Goal: Task Accomplishment & Management: Use online tool/utility

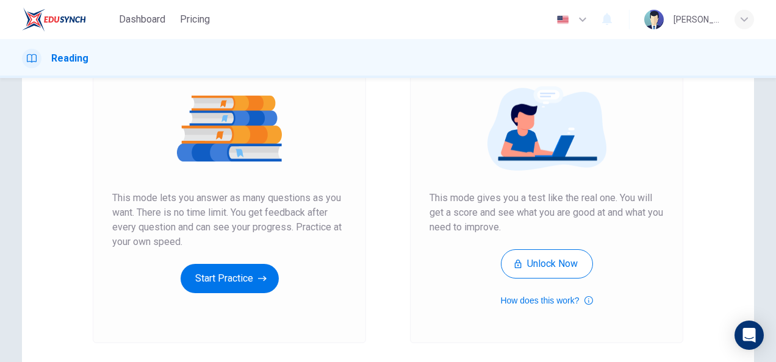
scroll to position [82, 0]
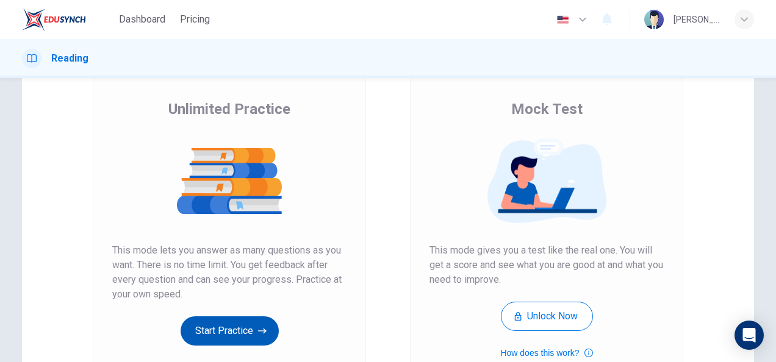
click at [251, 323] on button "Start Practice" at bounding box center [230, 331] width 98 height 29
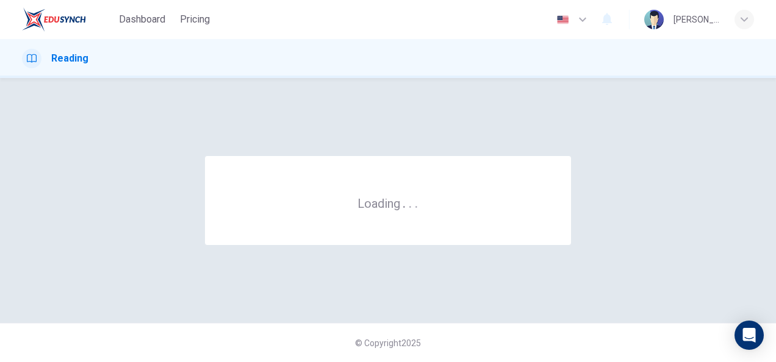
scroll to position [0, 0]
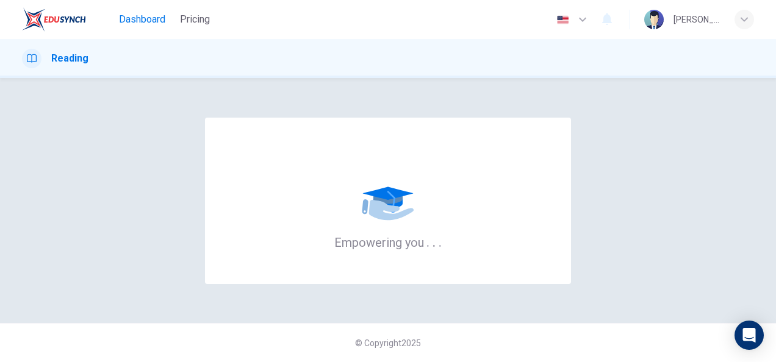
click at [156, 22] on span "Dashboard" at bounding box center [142, 19] width 46 height 15
click at [141, 18] on span "Dashboard" at bounding box center [142, 19] width 46 height 15
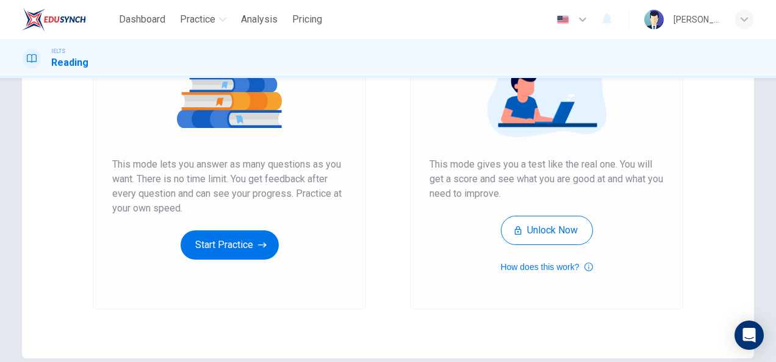
scroll to position [171, 0]
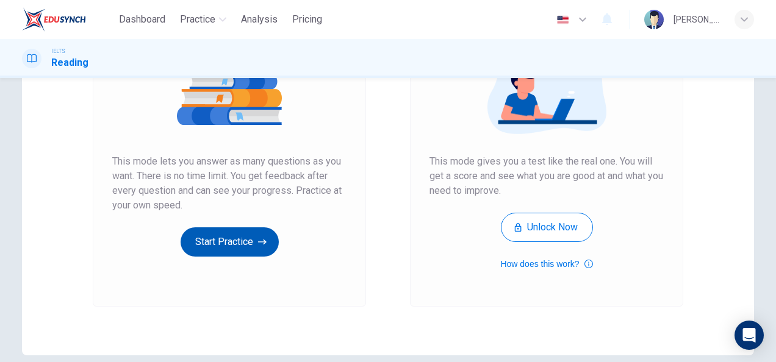
click at [240, 239] on button "Start Practice" at bounding box center [230, 242] width 98 height 29
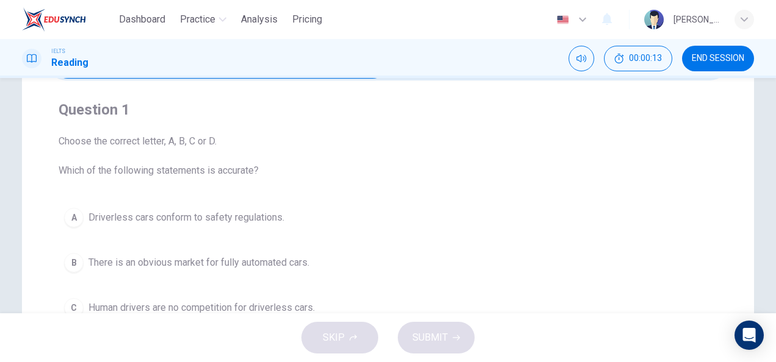
scroll to position [0, 0]
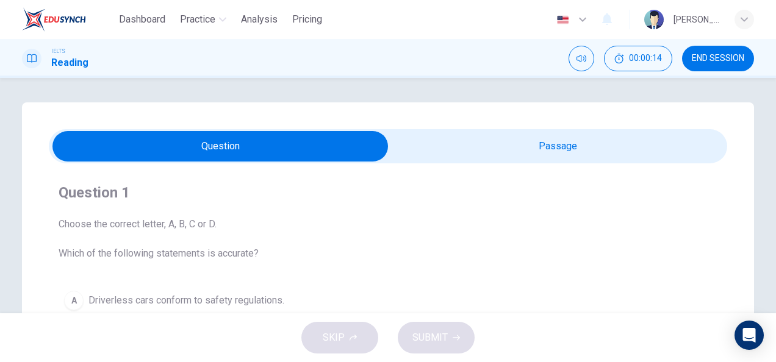
click at [543, 135] on input "checkbox" at bounding box center [219, 146] width 1017 height 30
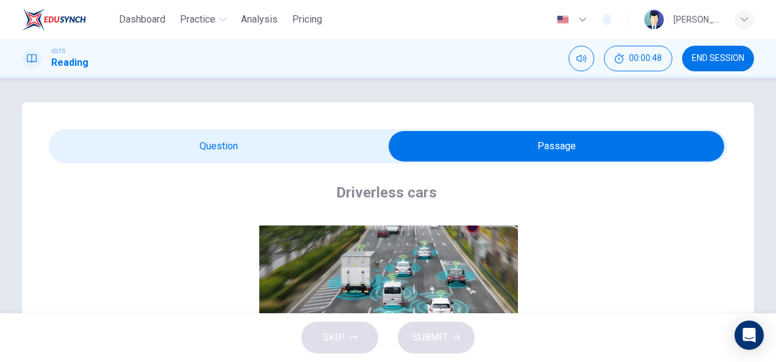
click at [278, 146] on input "checkbox" at bounding box center [556, 146] width 1017 height 30
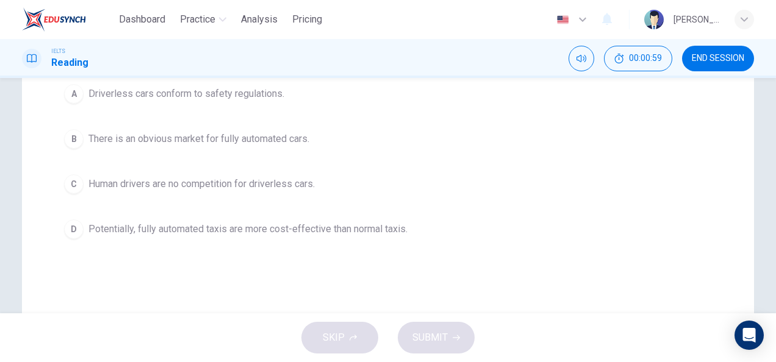
scroll to position [209, 0]
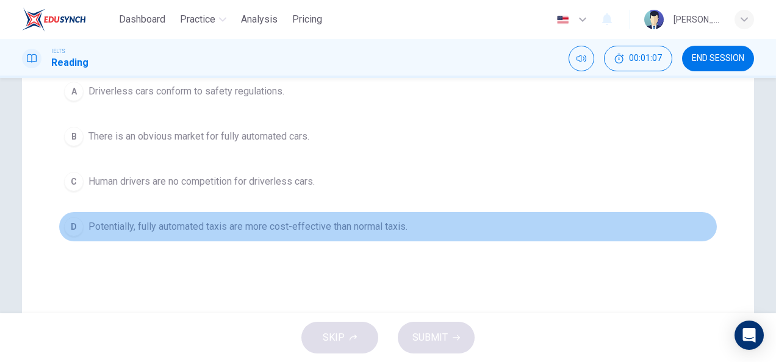
click at [76, 226] on div "D" at bounding box center [74, 227] width 20 height 20
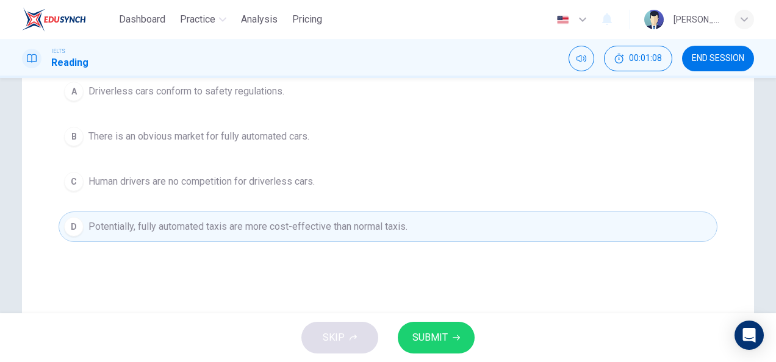
click at [428, 327] on button "SUBMIT" at bounding box center [436, 338] width 77 height 32
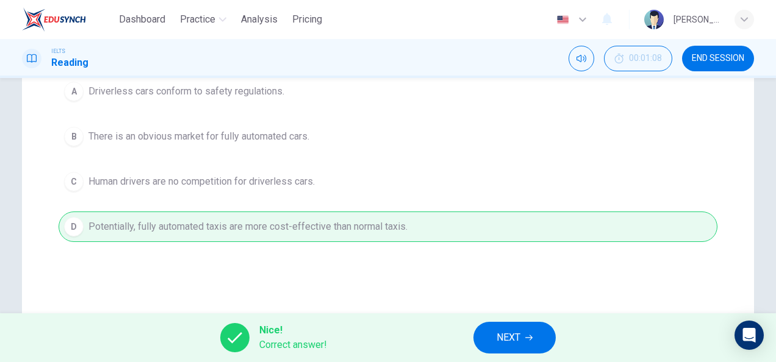
click at [492, 337] on button "NEXT" at bounding box center [514, 338] width 82 height 32
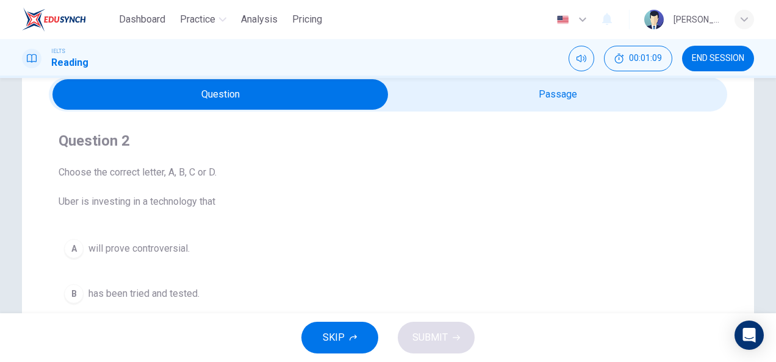
scroll to position [51, 0]
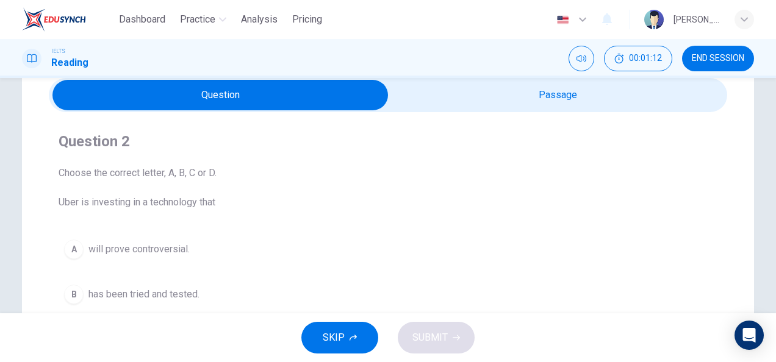
click at [449, 107] on input "checkbox" at bounding box center [219, 95] width 1017 height 30
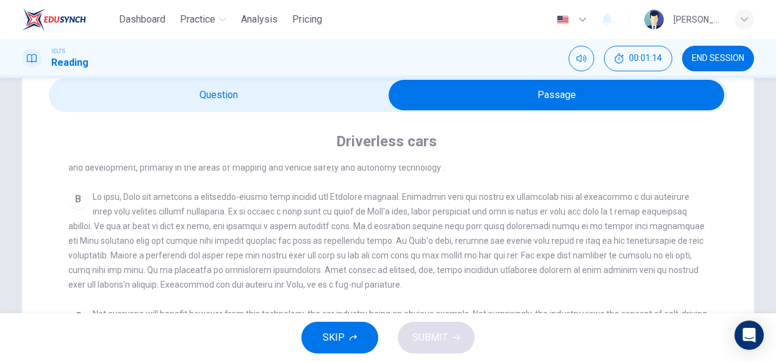
scroll to position [282, 0]
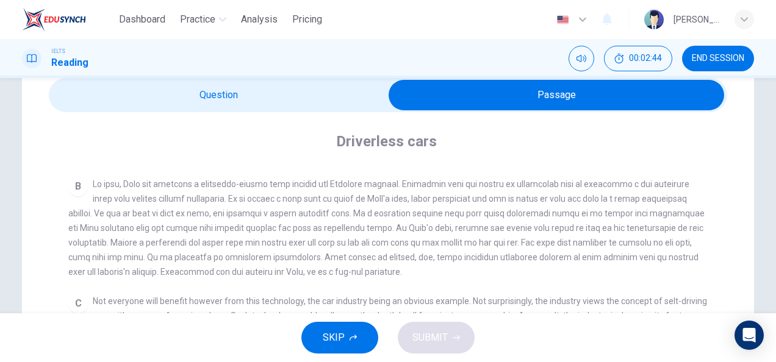
click at [278, 91] on input "checkbox" at bounding box center [556, 95] width 1017 height 30
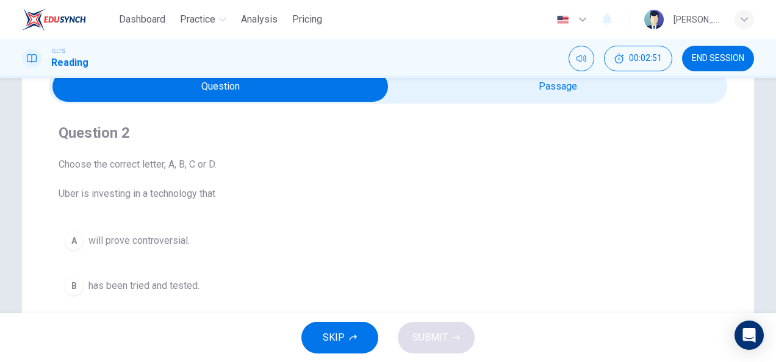
scroll to position [58, 0]
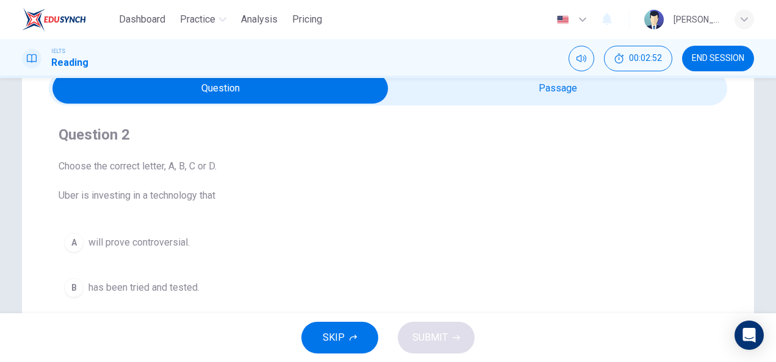
click at [462, 93] on input "checkbox" at bounding box center [219, 88] width 1017 height 30
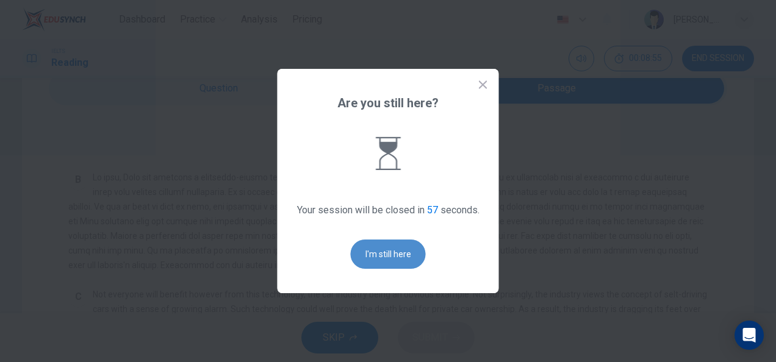
click at [407, 249] on button "I'm still here" at bounding box center [388, 254] width 75 height 29
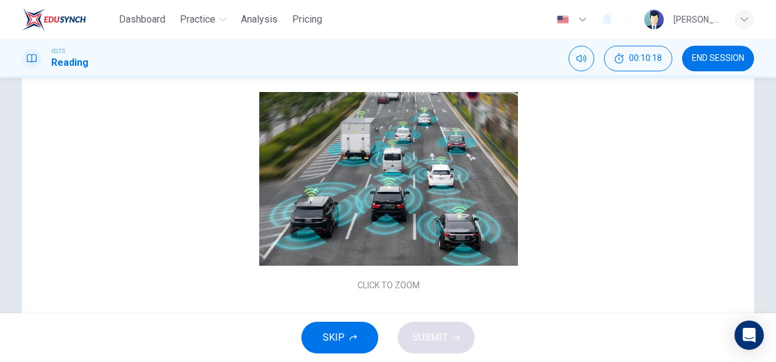
scroll to position [0, 0]
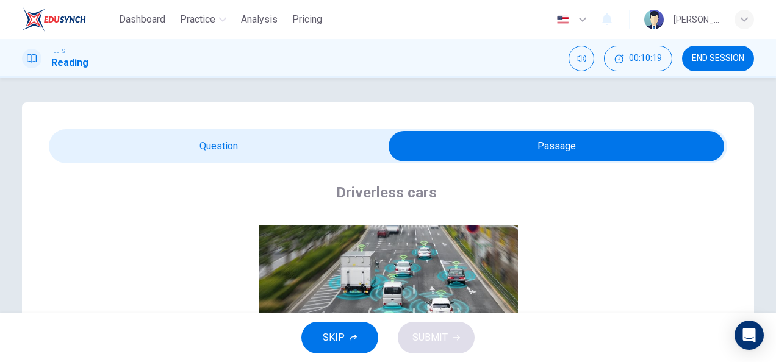
click at [359, 138] on input "checkbox" at bounding box center [556, 146] width 1017 height 30
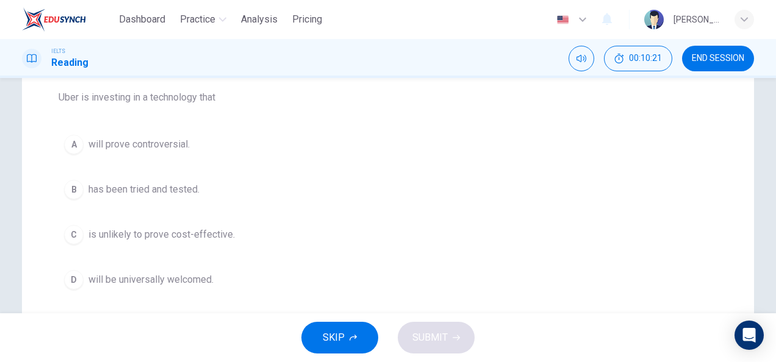
scroll to position [196, 0]
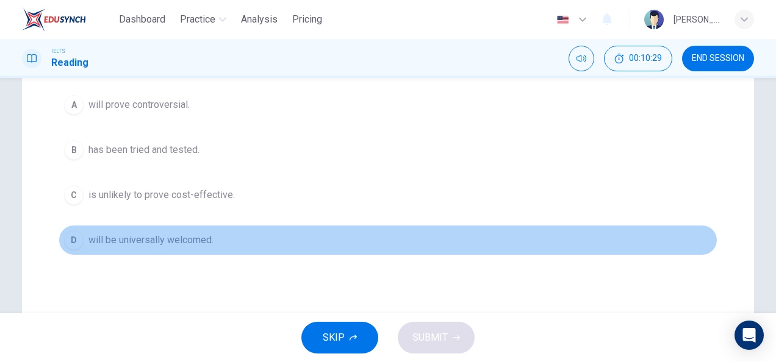
click at [79, 237] on div "D" at bounding box center [74, 241] width 20 height 20
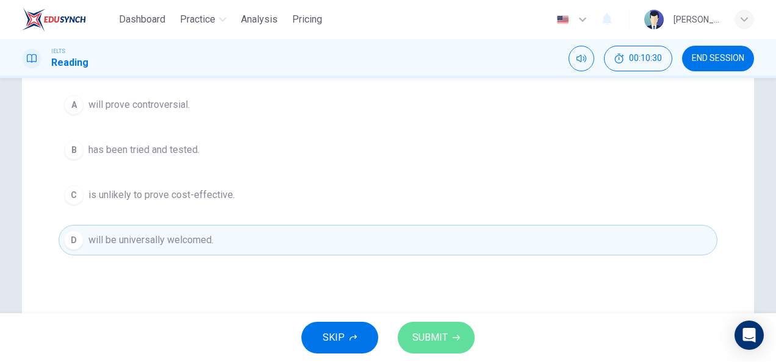
click at [422, 329] on span "SUBMIT" at bounding box center [429, 337] width 35 height 17
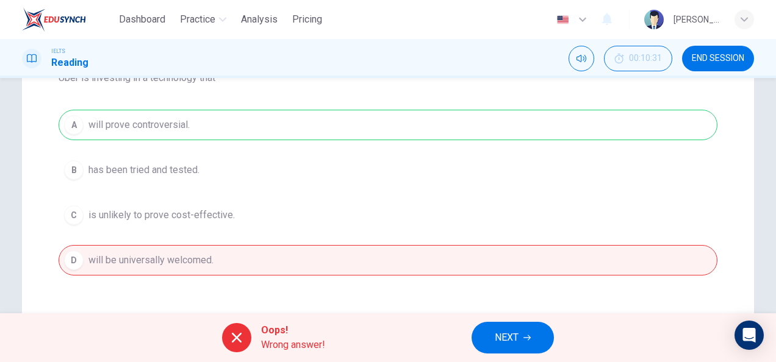
scroll to position [0, 0]
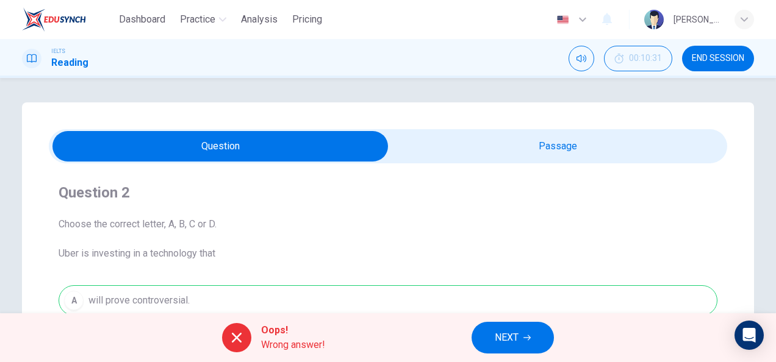
click at [464, 138] on input "checkbox" at bounding box center [219, 146] width 1017 height 30
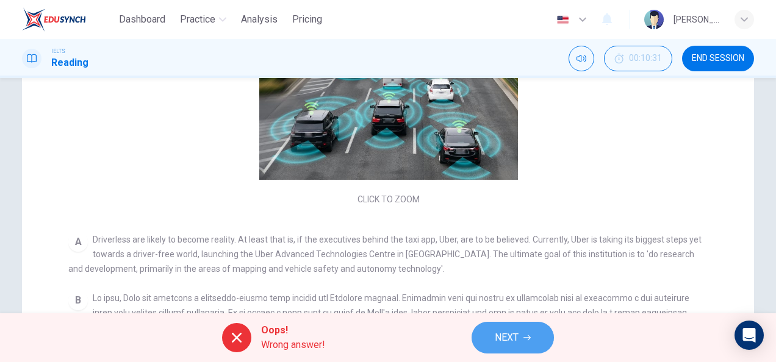
click at [538, 345] on button "NEXT" at bounding box center [513, 338] width 82 height 32
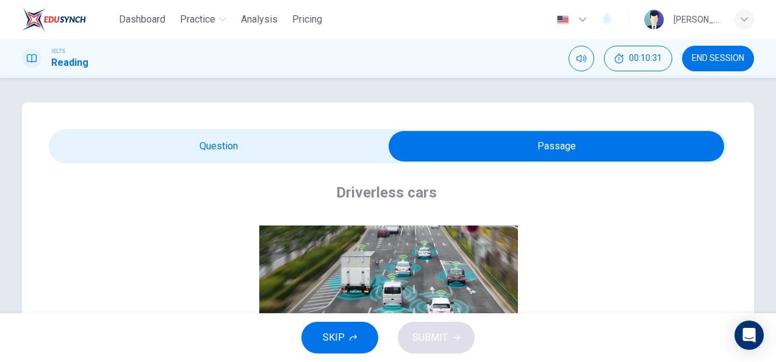
click at [325, 151] on input "checkbox" at bounding box center [556, 146] width 1017 height 30
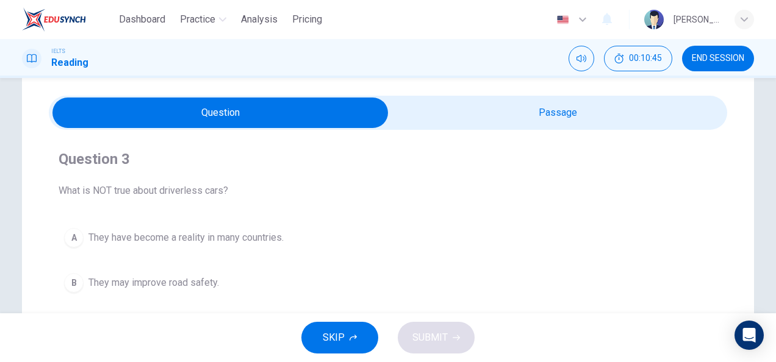
scroll to position [30, 0]
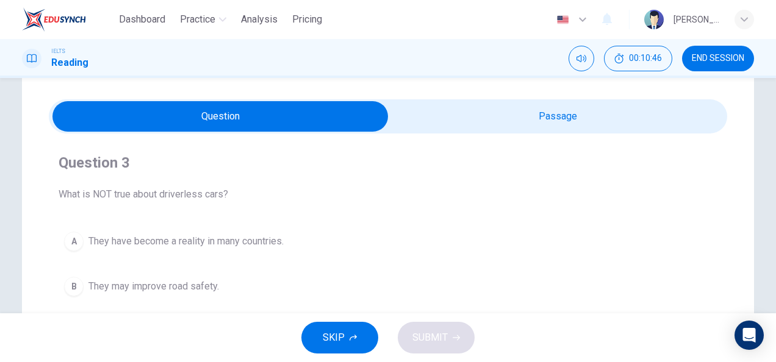
click at [483, 118] on input "checkbox" at bounding box center [219, 116] width 1017 height 30
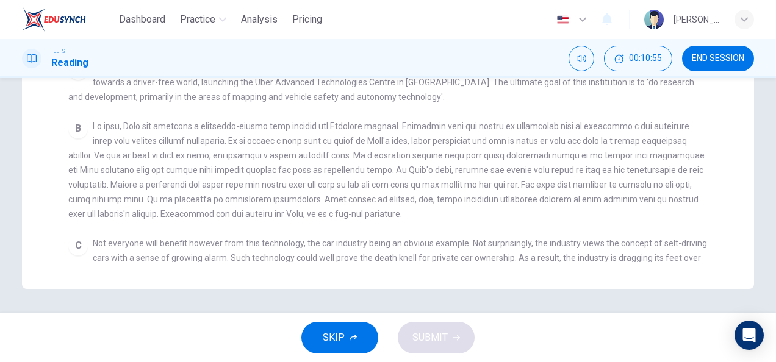
scroll to position [0, 0]
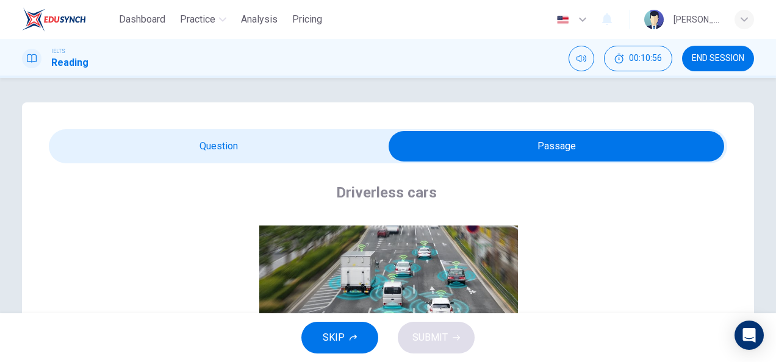
click at [216, 148] on input "checkbox" at bounding box center [556, 146] width 1017 height 30
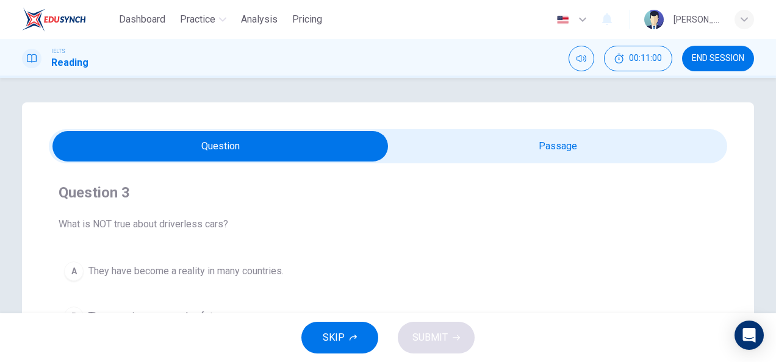
click at [410, 146] on input "checkbox" at bounding box center [219, 146] width 1017 height 30
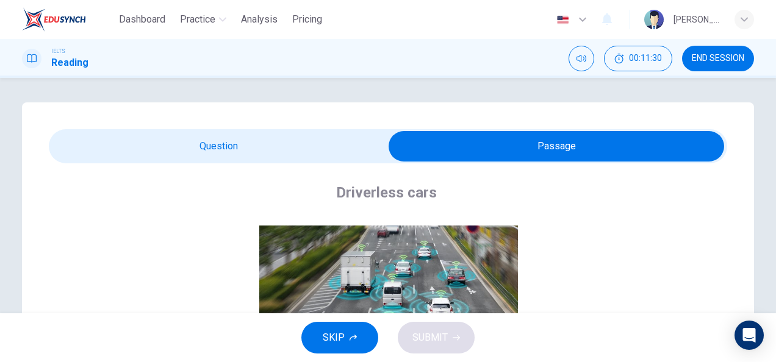
click at [266, 160] on input "checkbox" at bounding box center [556, 146] width 1017 height 30
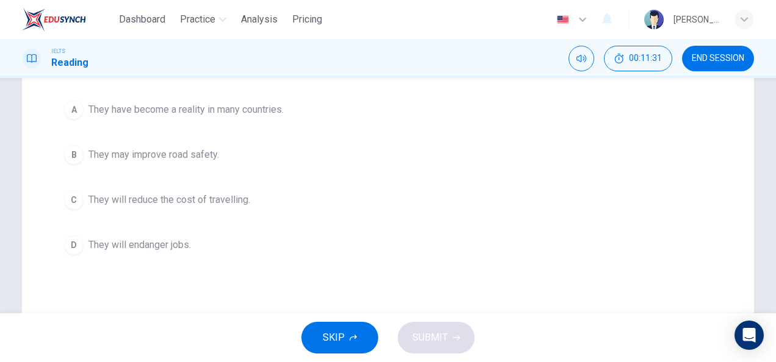
scroll to position [163, 0]
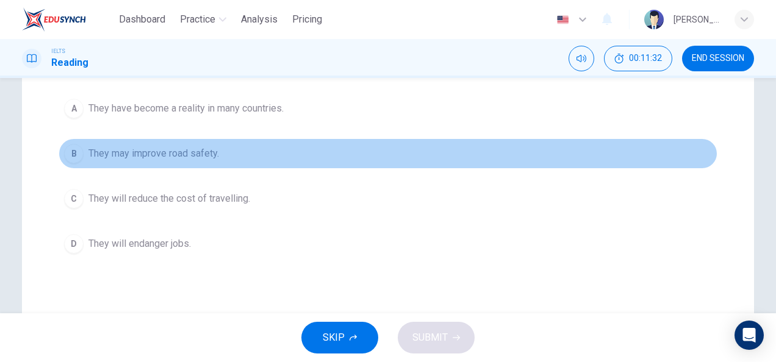
click at [140, 148] on span "They may improve road safety." at bounding box center [153, 153] width 131 height 15
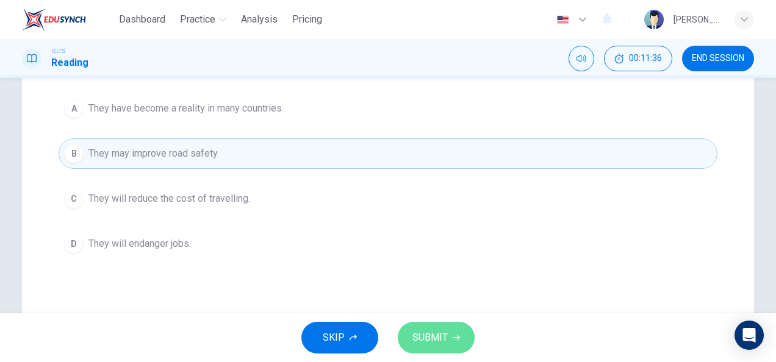
click at [416, 337] on span "SUBMIT" at bounding box center [429, 337] width 35 height 17
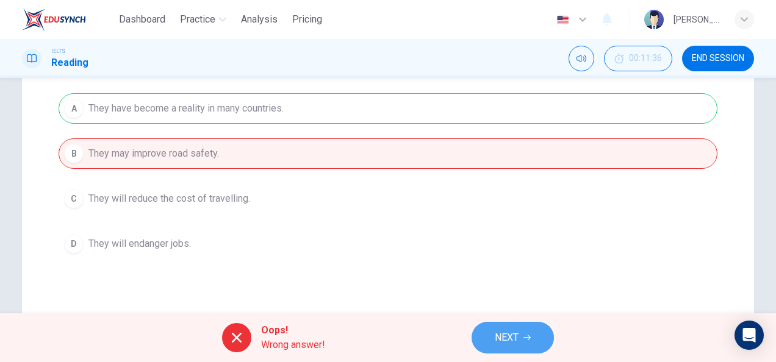
click at [496, 325] on button "NEXT" at bounding box center [513, 338] width 82 height 32
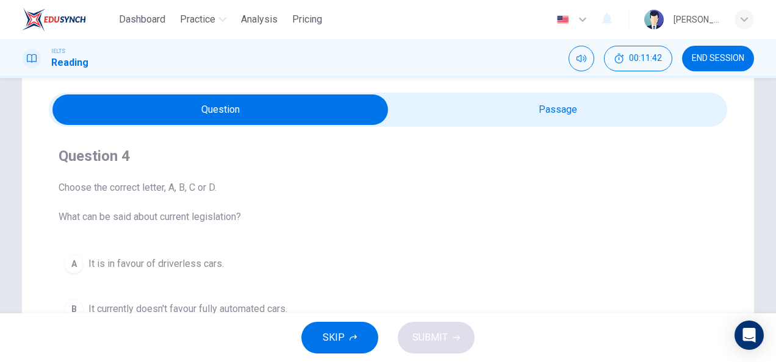
scroll to position [34, 0]
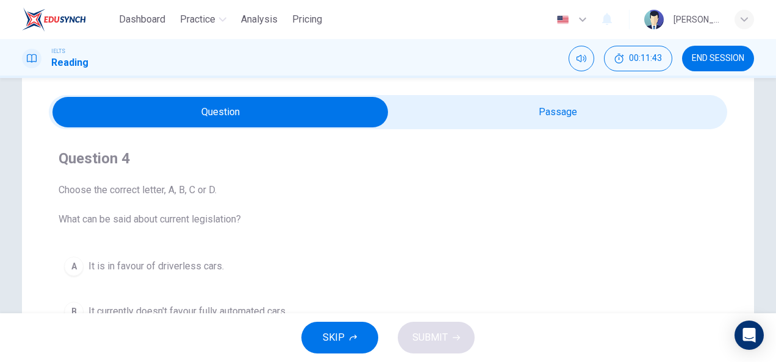
click at [513, 106] on input "checkbox" at bounding box center [219, 112] width 1017 height 30
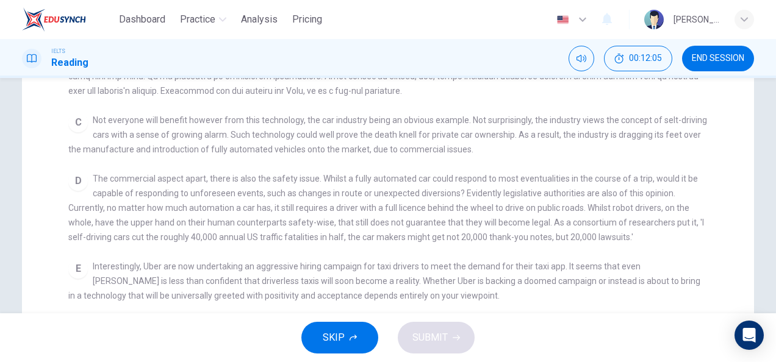
scroll to position [209, 0]
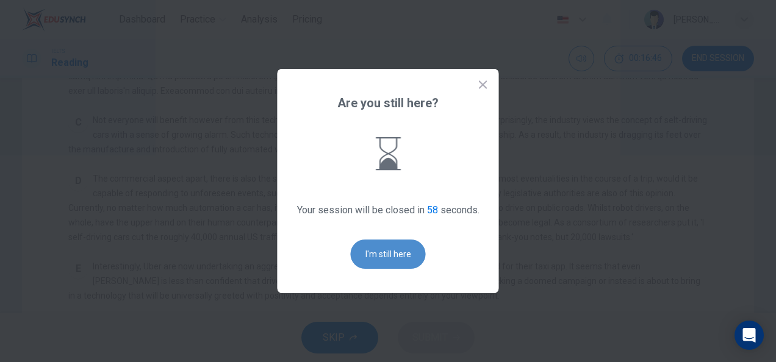
click at [381, 242] on button "I'm still here" at bounding box center [388, 254] width 75 height 29
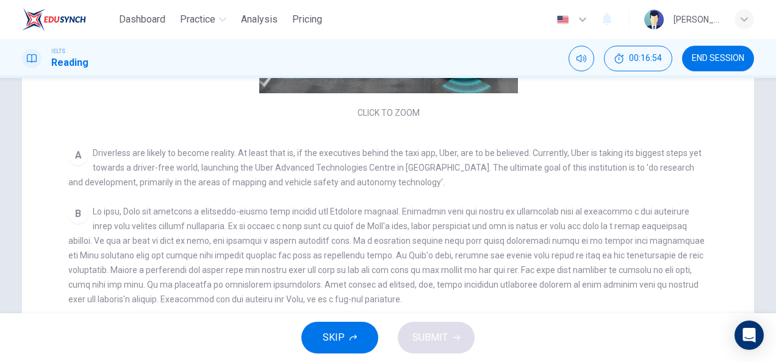
scroll to position [0, 0]
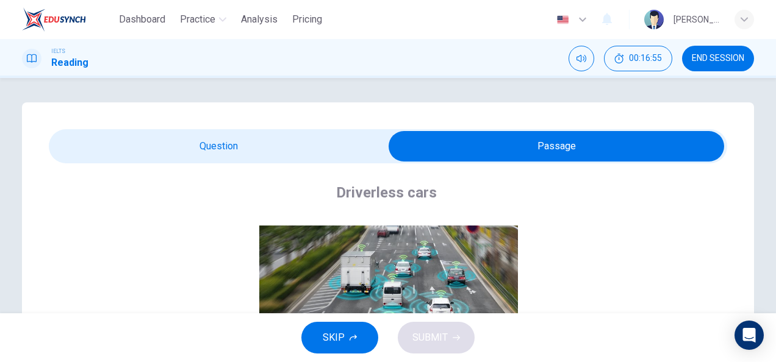
click at [279, 149] on input "checkbox" at bounding box center [556, 146] width 1017 height 30
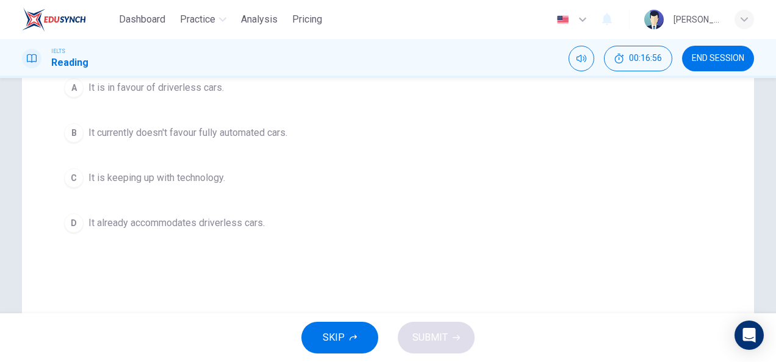
scroll to position [214, 0]
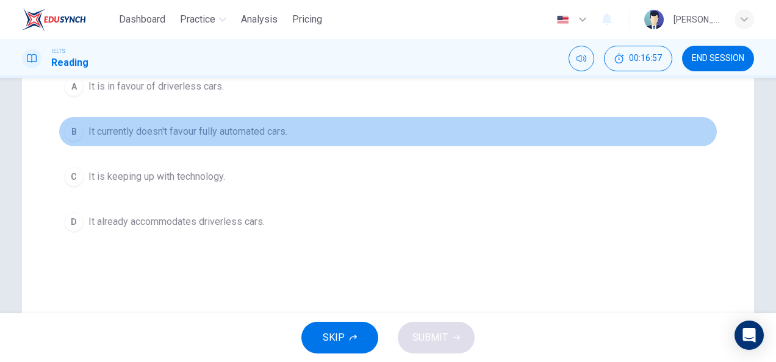
click at [177, 124] on span "It currently doesn't favour fully automated cars." at bounding box center [187, 131] width 199 height 15
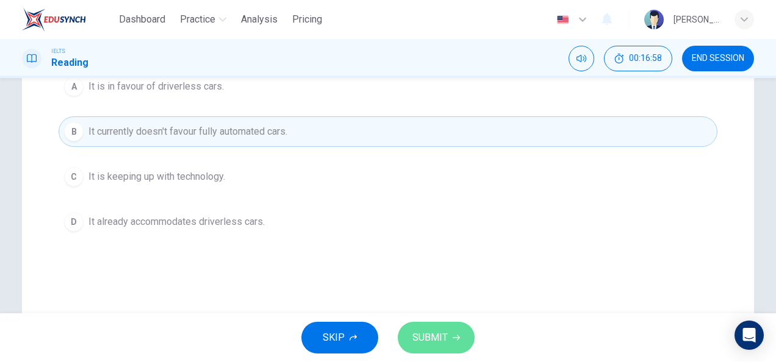
click at [425, 333] on span "SUBMIT" at bounding box center [429, 337] width 35 height 17
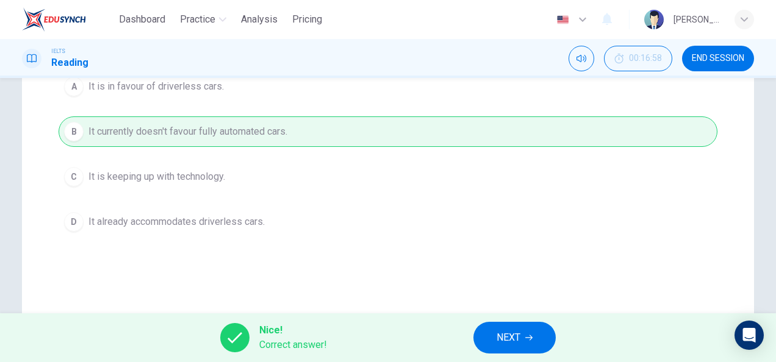
click at [503, 334] on span "NEXT" at bounding box center [509, 337] width 24 height 17
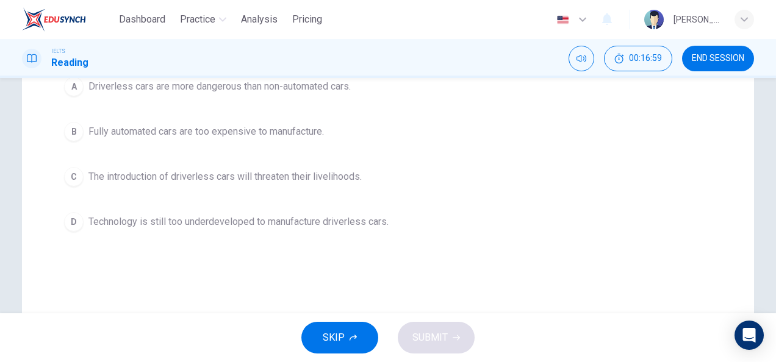
scroll to position [0, 0]
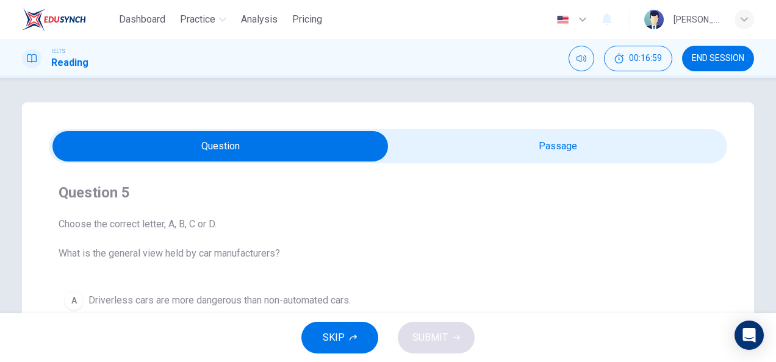
click at [468, 142] on input "checkbox" at bounding box center [219, 146] width 1017 height 30
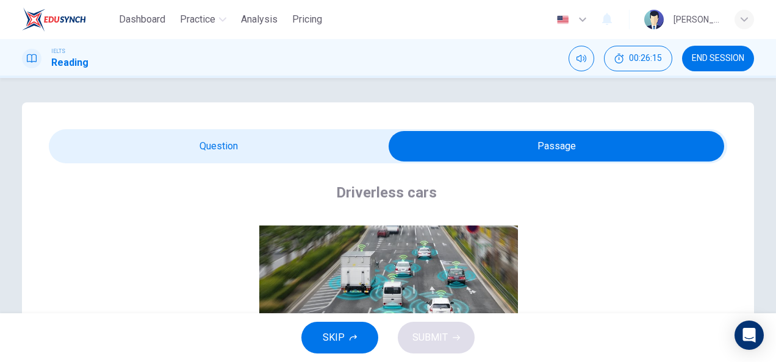
click at [328, 138] on input "checkbox" at bounding box center [556, 146] width 1017 height 30
checkbox input "false"
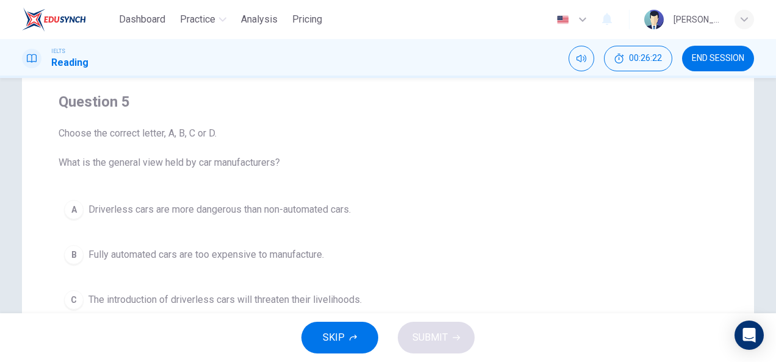
scroll to position [228, 0]
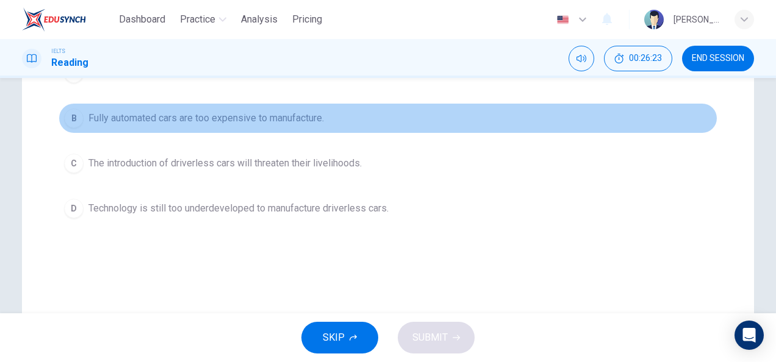
click at [262, 124] on span "Fully automated cars are too expensive to manufacture." at bounding box center [205, 118] width 235 height 15
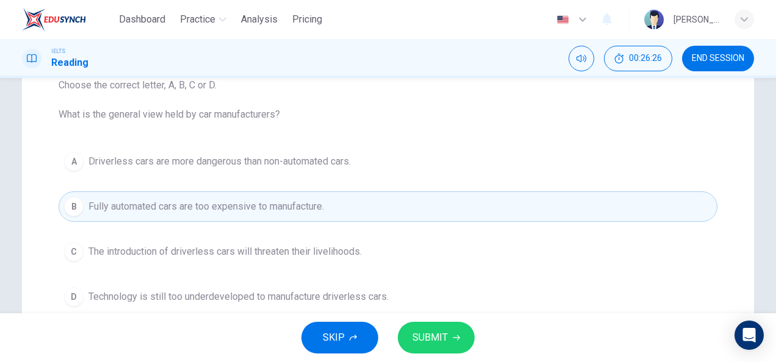
scroll to position [193, 0]
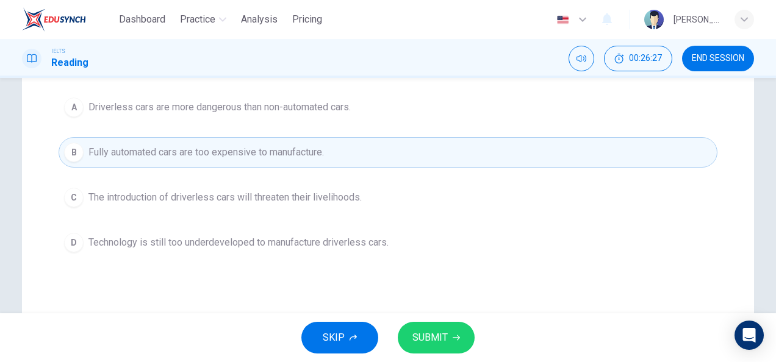
click at [304, 245] on span "Technology is still too underdeveloped to manufacture driverless cars." at bounding box center [238, 242] width 300 height 15
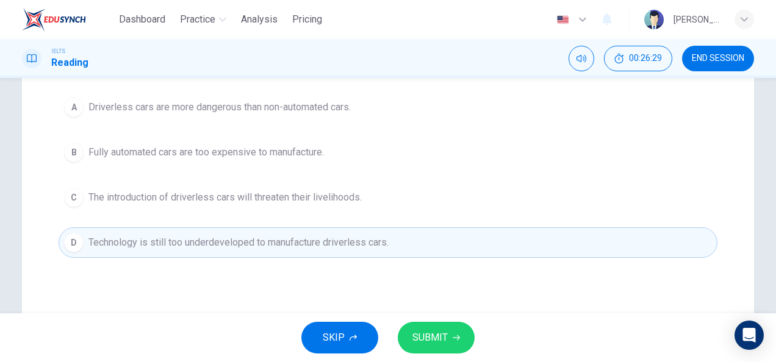
click at [420, 335] on span "SUBMIT" at bounding box center [429, 337] width 35 height 17
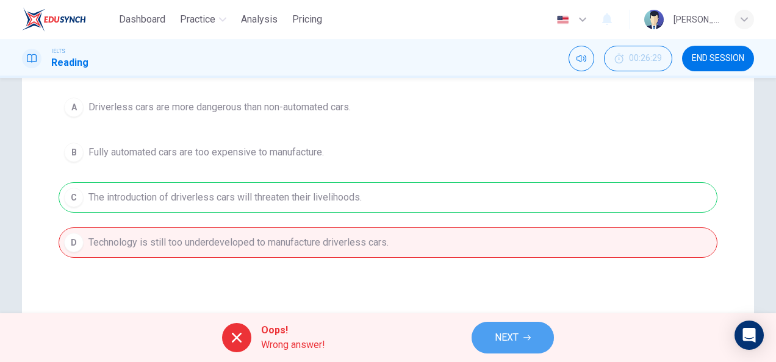
click at [492, 339] on button "NEXT" at bounding box center [513, 338] width 82 height 32
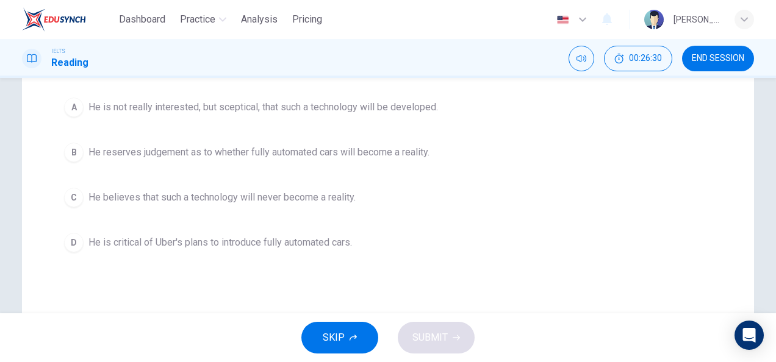
scroll to position [0, 0]
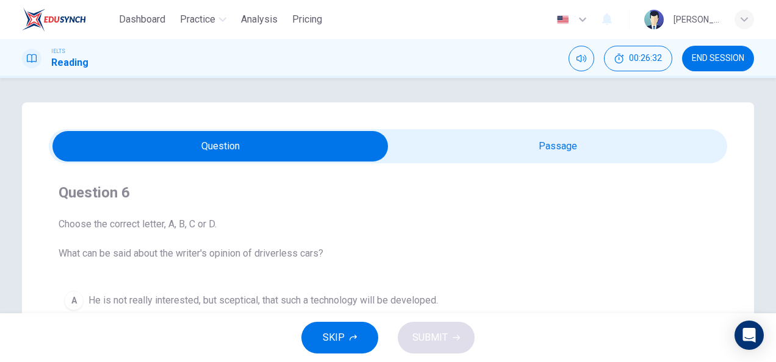
click at [703, 67] on button "END SESSION" at bounding box center [718, 59] width 72 height 26
